Goal: Task Accomplishment & Management: Use online tool/utility

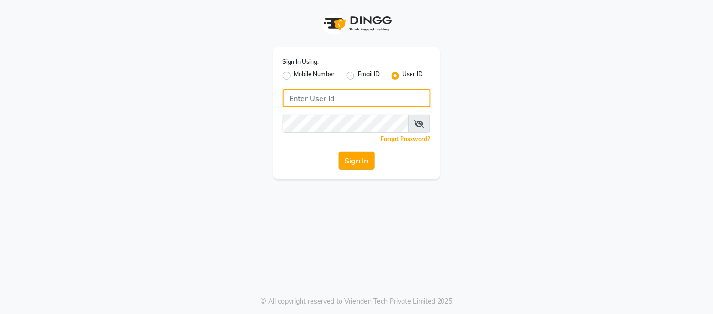
type input "ravi salon"
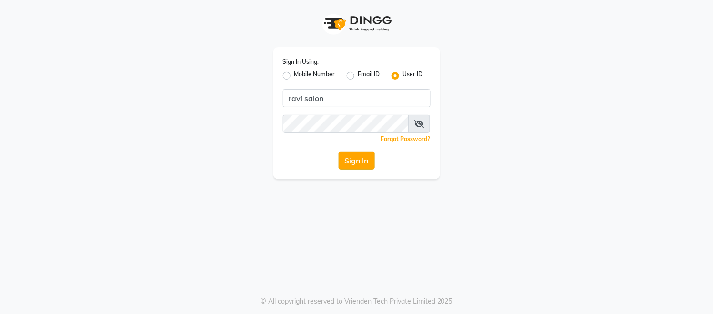
click at [355, 162] on button "Sign In" at bounding box center [357, 161] width 36 height 18
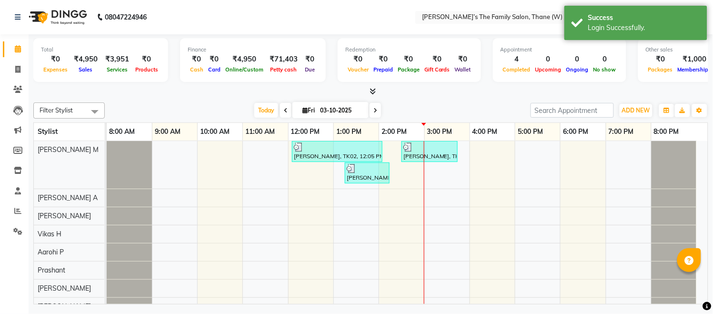
click at [435, 25] on nav "08047224946 Select Location × Ravi’s The Family Salon, Thane (W) WhatsApp Statu…" at bounding box center [356, 17] width 713 height 34
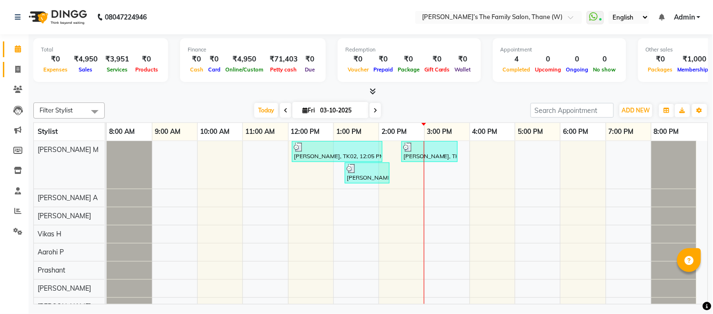
click at [17, 66] on icon at bounding box center [17, 69] width 5 height 7
select select "service"
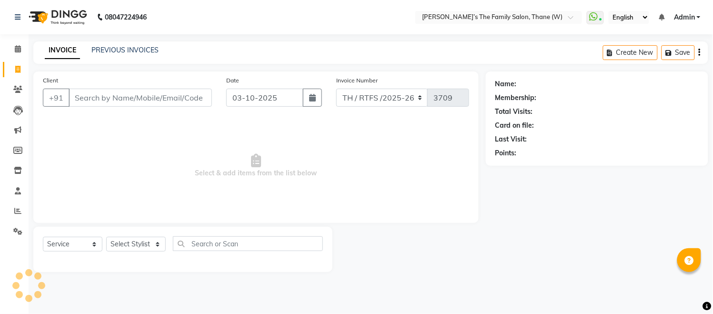
click at [17, 71] on icon at bounding box center [17, 69] width 5 height 7
select select "service"
click at [631, 32] on nav "08047224946 Select Location × Ravi’s The Family Salon, Thane (W) WhatsApp Statu…" at bounding box center [356, 17] width 713 height 34
click at [575, 16] on span at bounding box center [574, 20] width 12 height 10
click at [568, 16] on span at bounding box center [574, 20] width 12 height 10
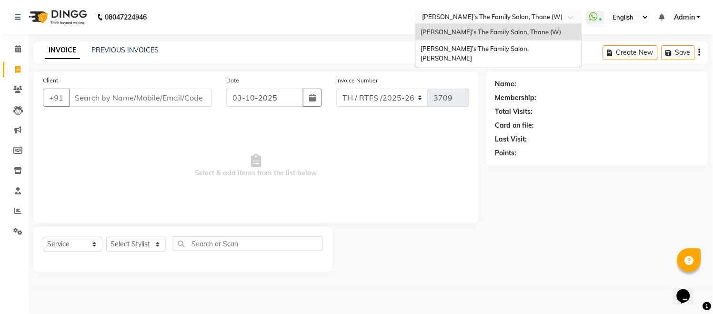
click at [568, 16] on span at bounding box center [574, 20] width 12 height 10
click at [521, 47] on div "[PERSON_NAME]’s The Family Salon, [PERSON_NAME]" at bounding box center [499, 53] width 166 height 26
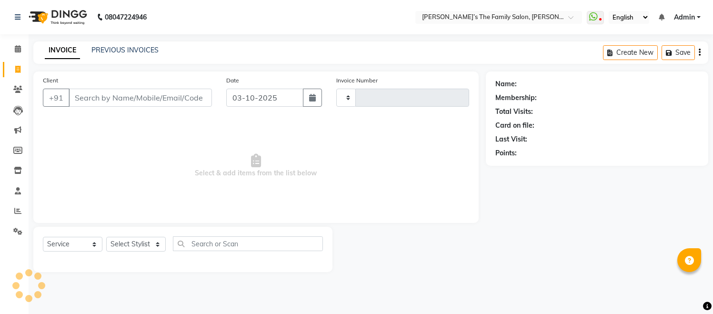
select select "service"
type input "3831"
select select "8003"
click at [612, 18] on select "English ENGLISH Español العربية मराठी हिंदी ગુજરાતી தமிழ் 中文" at bounding box center [629, 17] width 40 height 13
click at [375, 25] on nav "08047224946 Select Location × [PERSON_NAME]’s The Family Salon, [PERSON_NAME] W…" at bounding box center [356, 17] width 713 height 34
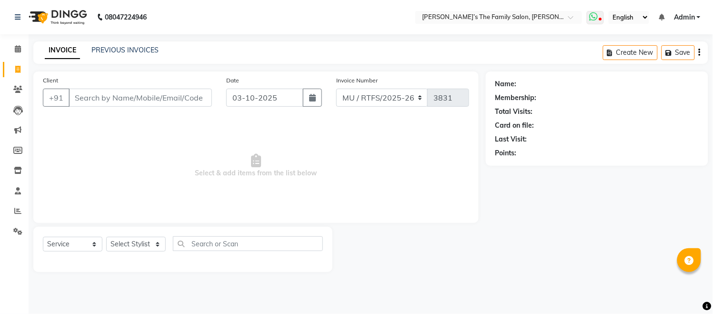
click at [595, 16] on icon at bounding box center [593, 17] width 9 height 10
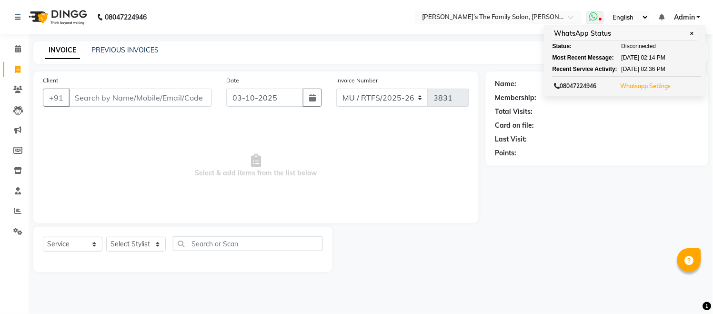
click at [646, 90] on button "Whatsapp Settings" at bounding box center [646, 86] width 56 height 13
click at [639, 89] on link "Whatsapp Settings" at bounding box center [645, 85] width 51 height 7
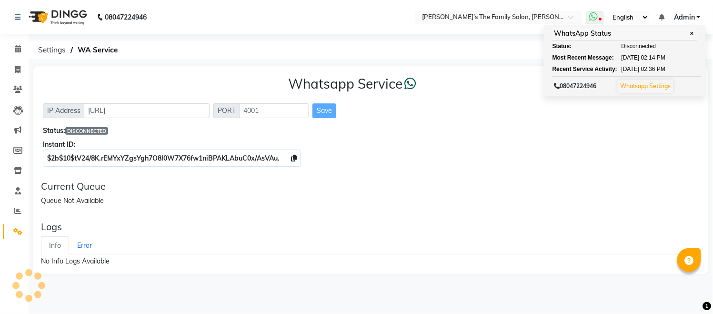
click at [639, 89] on link "Whatsapp Settings" at bounding box center [645, 85] width 51 height 7
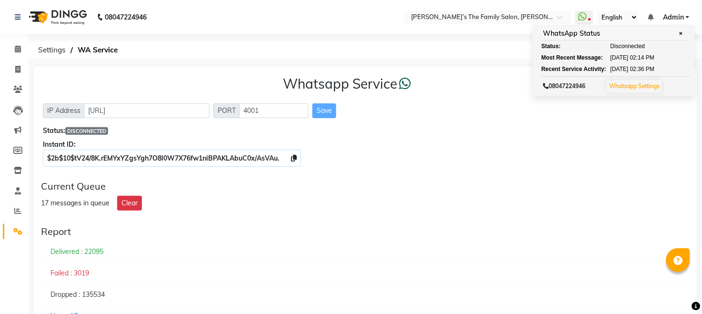
click at [463, 122] on div "Whatsapp Service IP Address [URL] PORT 4001 Save Status: DISCONNECTED Instant I…" at bounding box center [365, 119] width 664 height 107
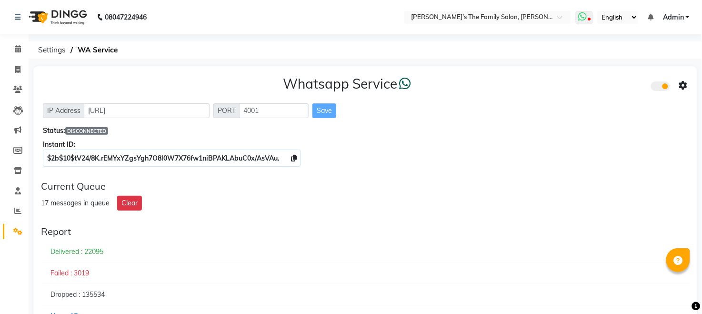
click at [591, 13] on span at bounding box center [584, 17] width 17 height 13
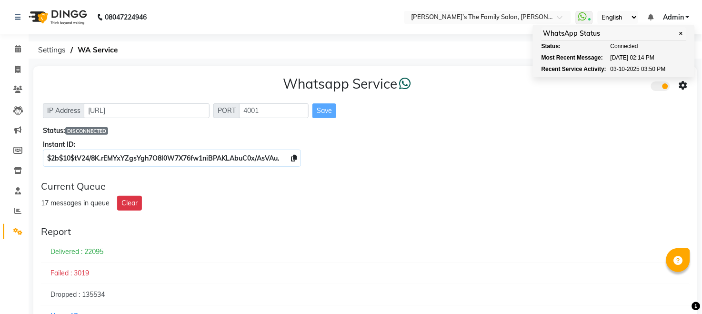
click at [571, 260] on div "Delivered : 22095" at bounding box center [365, 252] width 649 height 22
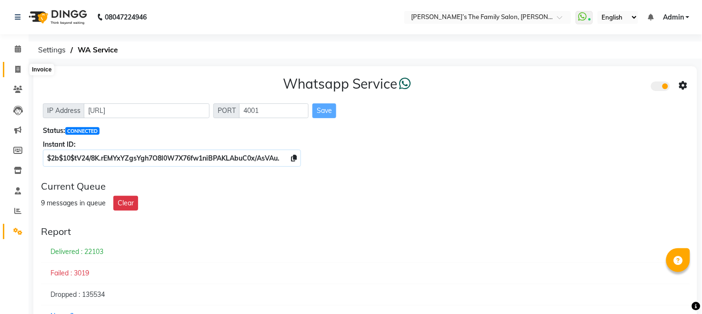
click at [20, 69] on icon at bounding box center [17, 69] width 5 height 7
select select "service"
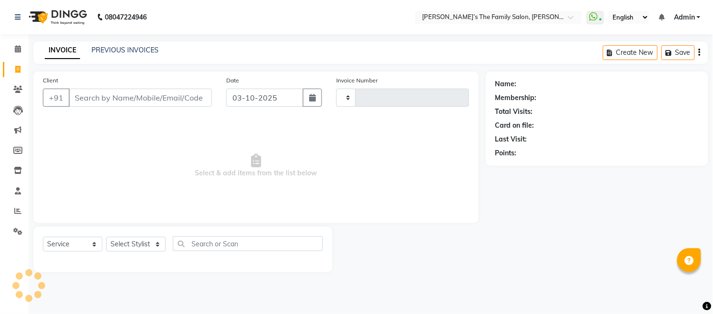
type input "3832"
select select "8003"
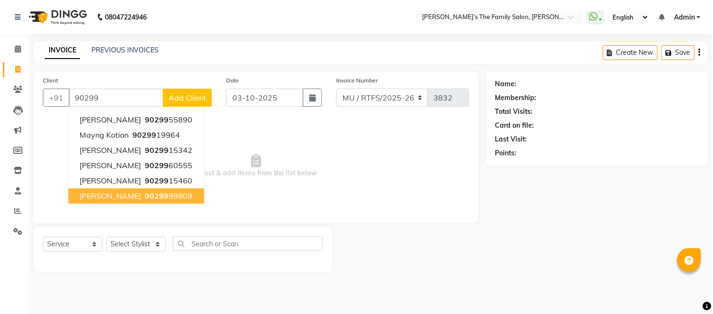
click at [169, 192] on ngb-highlight "90299 99909" at bounding box center [168, 197] width 50 height 10
type input "9029999909"
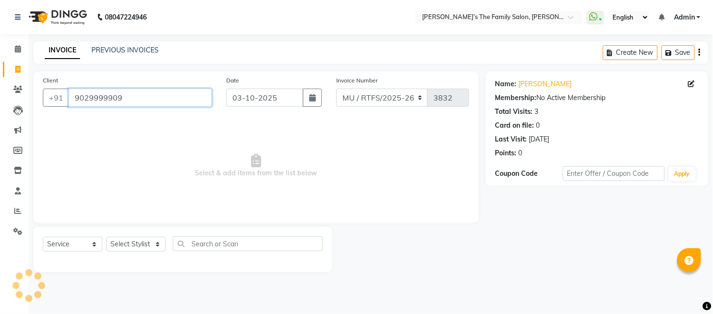
click at [140, 99] on input "9029999909" at bounding box center [140, 98] width 143 height 18
click at [140, 98] on input "9029999909" at bounding box center [140, 98] width 143 height 18
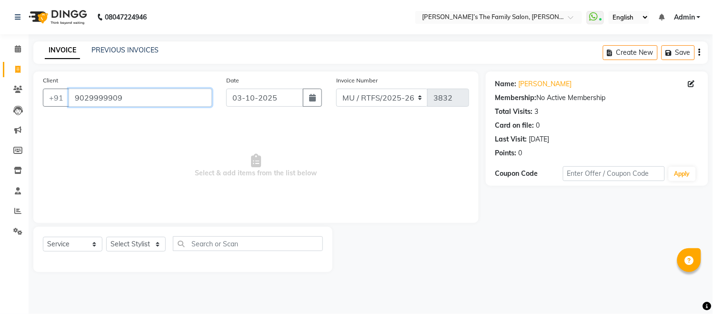
click at [140, 98] on input "9029999909" at bounding box center [140, 98] width 143 height 18
drag, startPoint x: 20, startPoint y: 71, endPoint x: 464, endPoint y: 100, distance: 445.0
click at [20, 71] on span at bounding box center [18, 69] width 17 height 11
